Goal: Check status

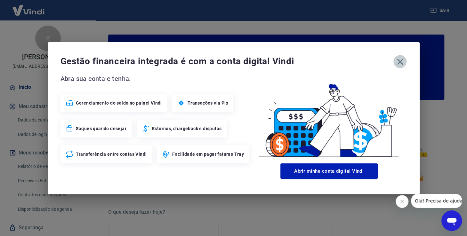
click at [396, 61] on icon "button" at bounding box center [400, 62] width 10 height 10
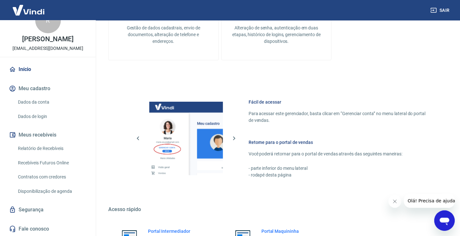
scroll to position [341, 0]
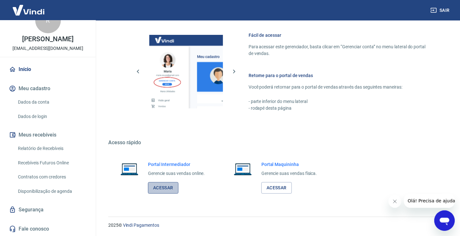
click at [177, 189] on link "Acessar" at bounding box center [163, 188] width 30 height 12
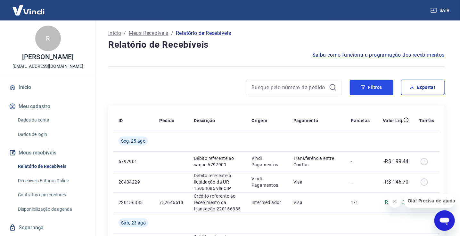
drag, startPoint x: 379, startPoint y: 83, endPoint x: 40, endPoint y: 119, distance: 340.6
click at [379, 83] on button "Filtros" at bounding box center [372, 87] width 44 height 15
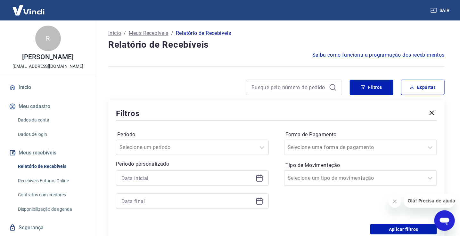
click at [263, 179] on icon at bounding box center [259, 178] width 8 height 8
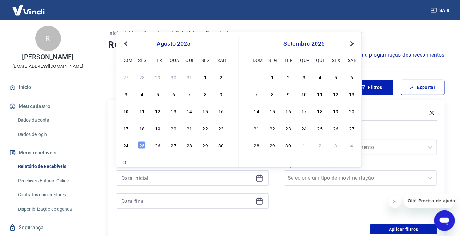
click at [121, 42] on div "agosto 2025" at bounding box center [173, 44] width 104 height 8
click at [123, 43] on button "Previous Month" at bounding box center [126, 44] width 8 height 8
click at [158, 81] on div "1" at bounding box center [158, 77] width 8 height 8
type input "[DATE]"
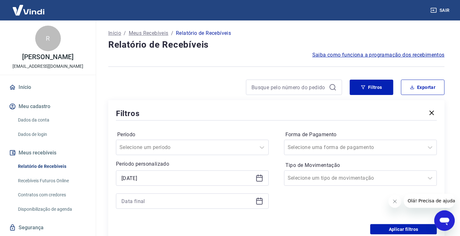
click at [259, 208] on div at bounding box center [192, 201] width 153 height 15
click at [260, 202] on icon at bounding box center [259, 202] width 8 height 8
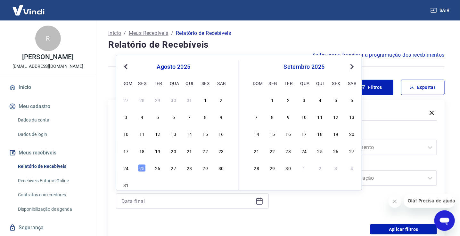
click at [121, 65] on div "agosto 2025" at bounding box center [173, 67] width 104 height 8
click at [122, 65] on button "Previous Month" at bounding box center [126, 67] width 8 height 8
click at [203, 101] on div "4" at bounding box center [205, 100] width 8 height 8
type input "[DATE]"
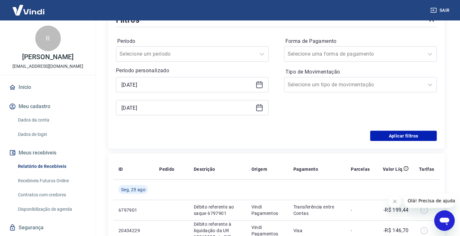
scroll to position [107, 0]
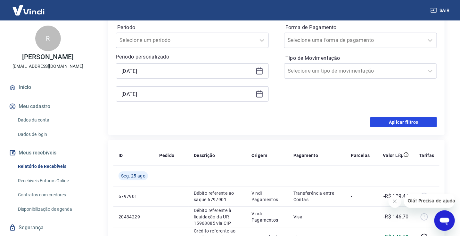
click at [407, 124] on button "Aplicar filtros" at bounding box center [403, 122] width 67 height 10
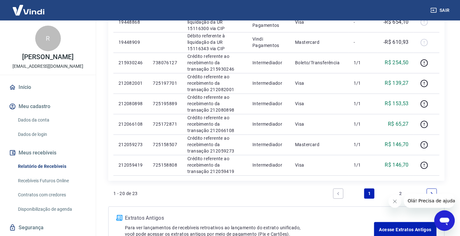
scroll to position [472, 0]
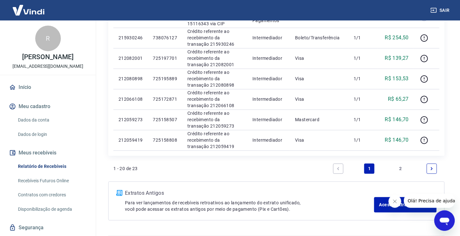
click at [398, 171] on link "2" at bounding box center [400, 169] width 10 height 10
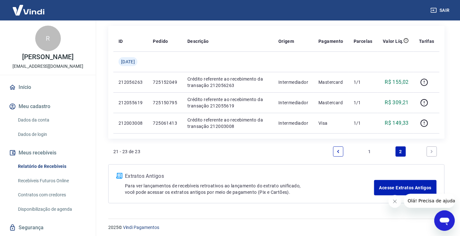
scroll to position [81, 0]
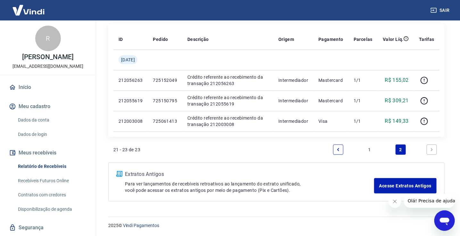
click at [367, 151] on link "1" at bounding box center [369, 150] width 10 height 10
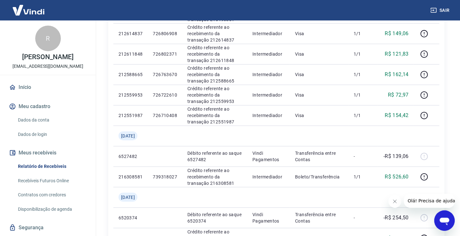
scroll to position [195, 0]
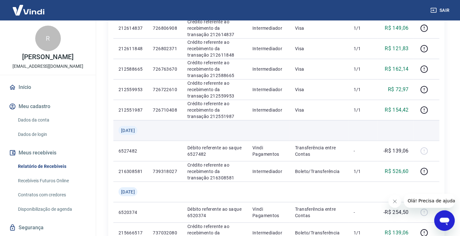
click at [122, 139] on td "[DATE]" at bounding box center [130, 130] width 35 height 20
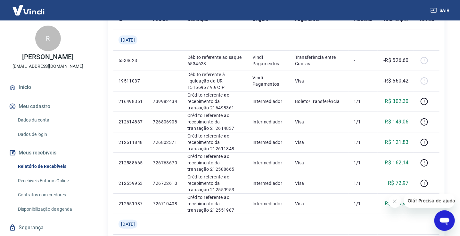
scroll to position [73, 0]
